Goal: Learn about a topic: Learn about a topic

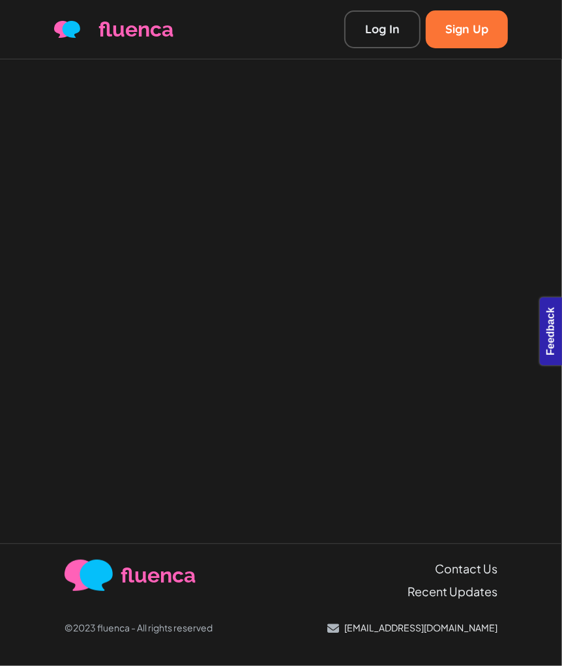
click at [438, 206] on div at bounding box center [281, 301] width 562 height 484
click at [275, 232] on div at bounding box center [281, 301] width 562 height 484
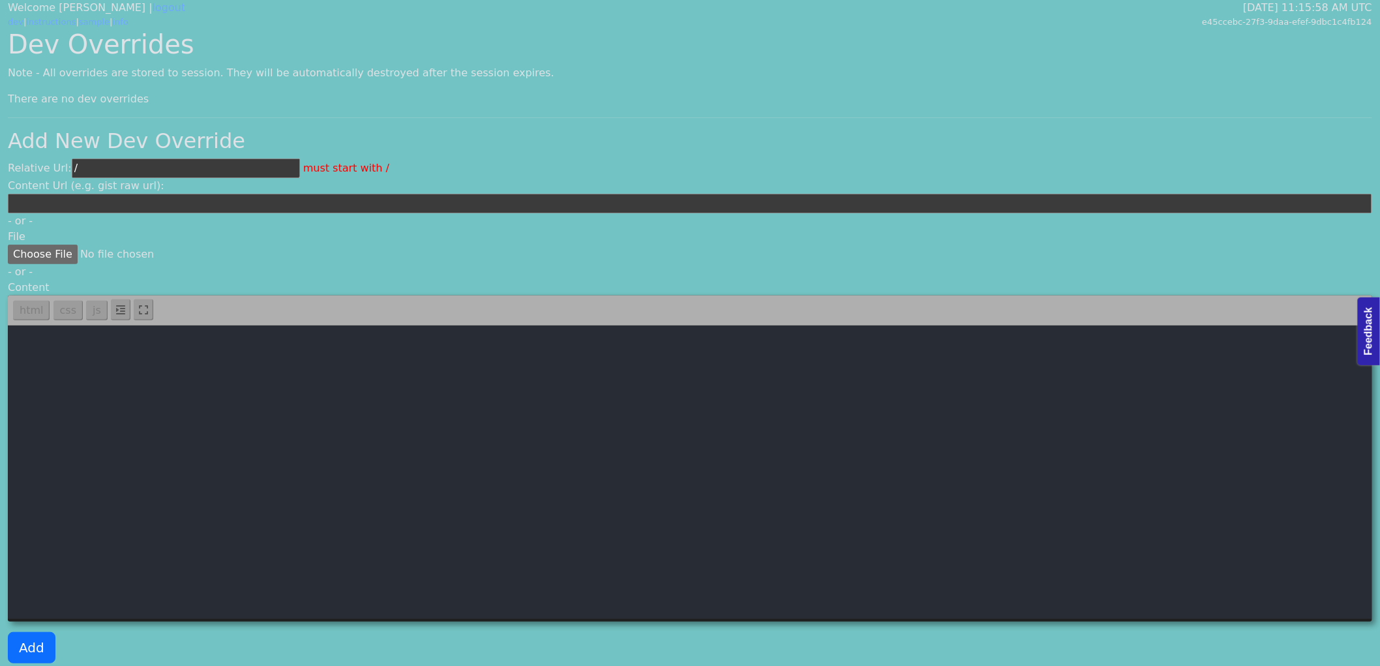
click at [113, 501] on textarea at bounding box center [690, 472] width 1365 height 294
paste textarea "<template> <div class="container"> <nav> <a href="/learn">learn</a> > <a :href=…"
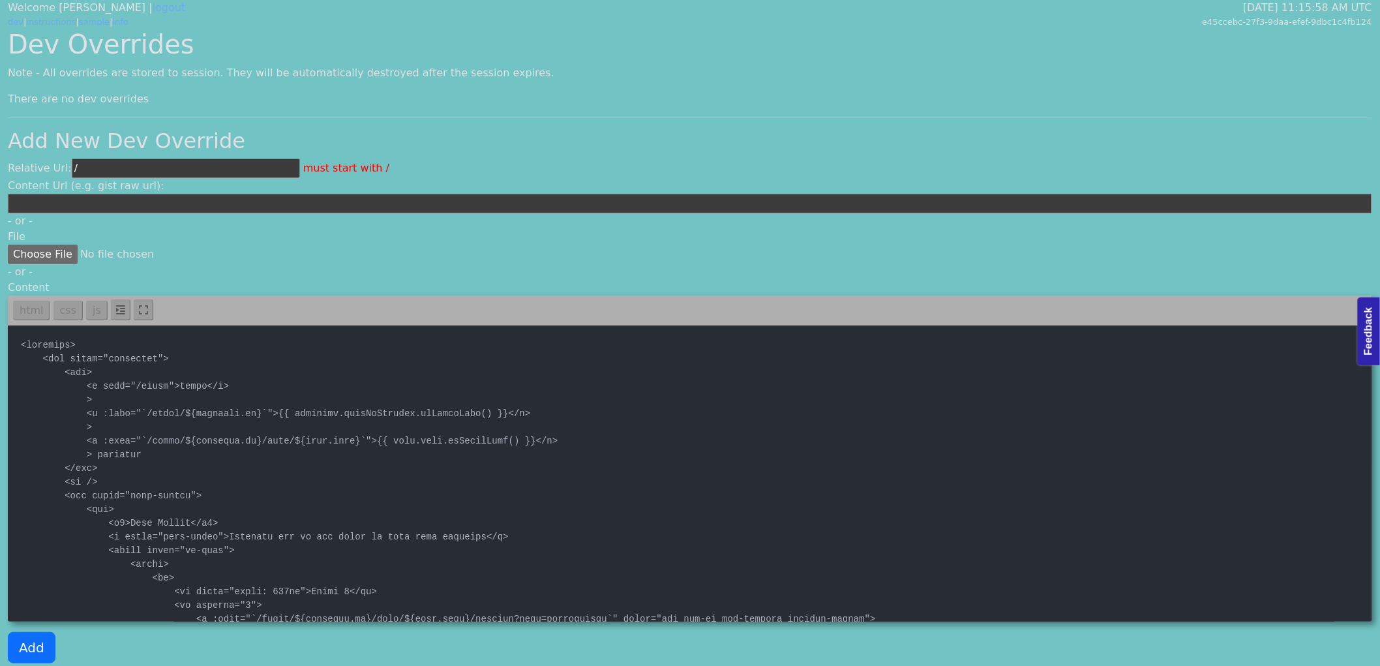
type textarea "<template> <div class="container"> <nav> <a href="/learn">learn</a> > <a :href=…"
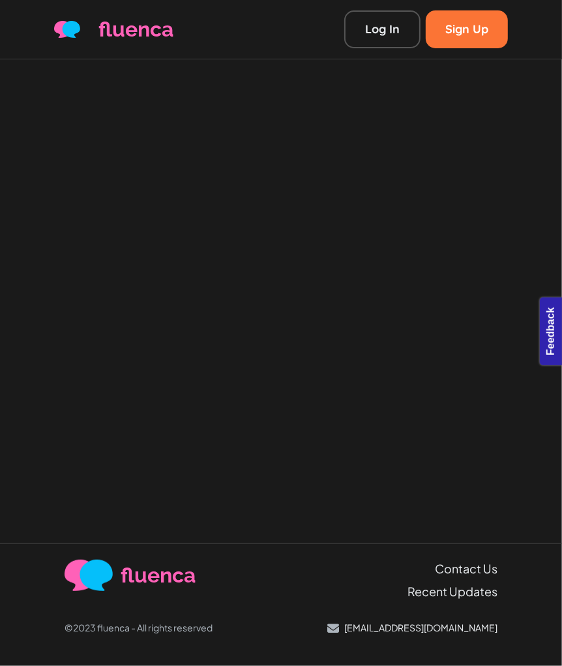
click at [267, 302] on div at bounding box center [281, 301] width 562 height 484
click at [239, 218] on div at bounding box center [281, 301] width 562 height 484
